Goal: Transaction & Acquisition: Subscribe to service/newsletter

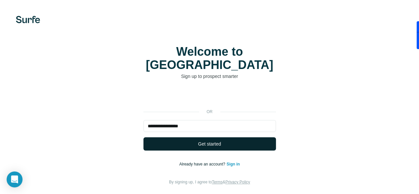
click at [198, 141] on span "Get started" at bounding box center [209, 144] width 23 height 7
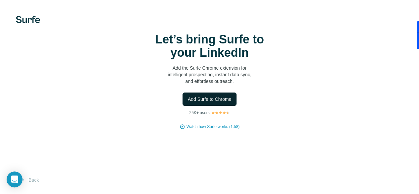
click at [188, 102] on span "Add Surfe to Chrome" at bounding box center [210, 99] width 44 height 7
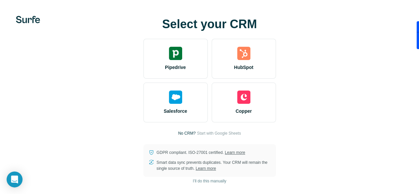
scroll to position [31, 0]
click at [197, 130] on span "Start with Google Sheets" at bounding box center [219, 133] width 44 height 6
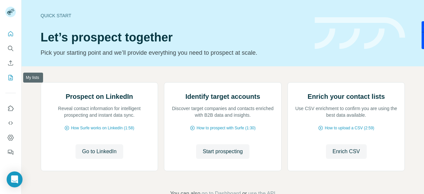
click at [9, 79] on icon "My lists" at bounding box center [10, 77] width 7 height 7
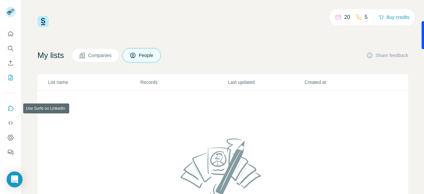
click at [12, 108] on icon "Use Surfe on LinkedIn" at bounding box center [10, 108] width 7 height 7
click at [11, 137] on icon "Dashboard" at bounding box center [10, 137] width 3 height 3
